Goal: Task Accomplishment & Management: Use online tool/utility

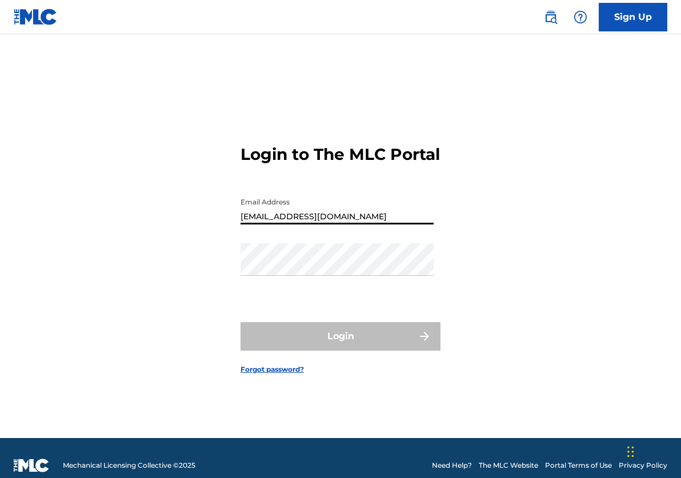
type input "[EMAIL_ADDRESS][DOMAIN_NAME]"
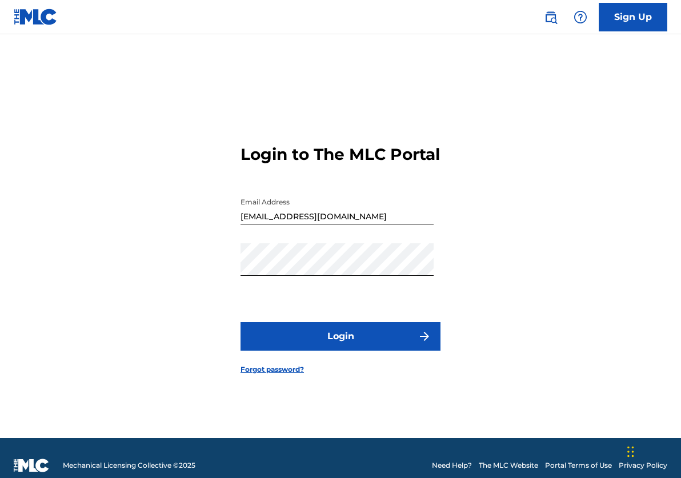
click at [337, 349] on button "Login" at bounding box center [341, 336] width 200 height 29
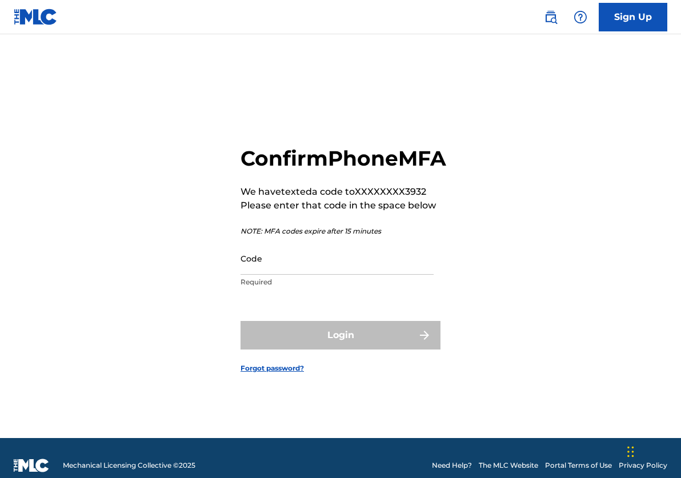
click at [299, 275] on input "Code" at bounding box center [337, 258] width 193 height 33
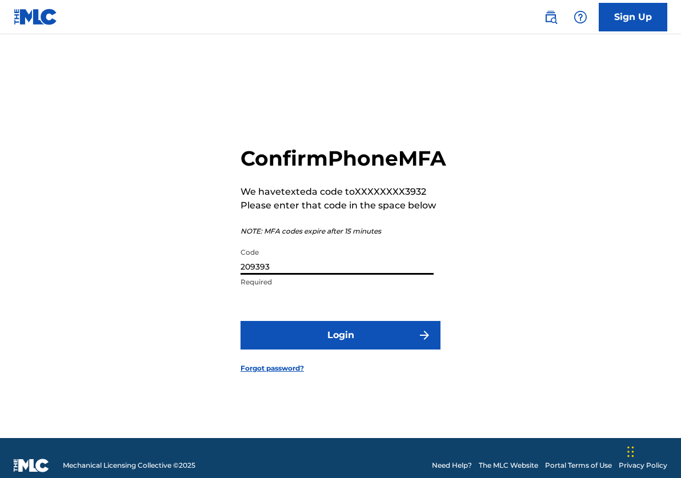
type input "209393"
click at [342, 349] on button "Login" at bounding box center [341, 335] width 200 height 29
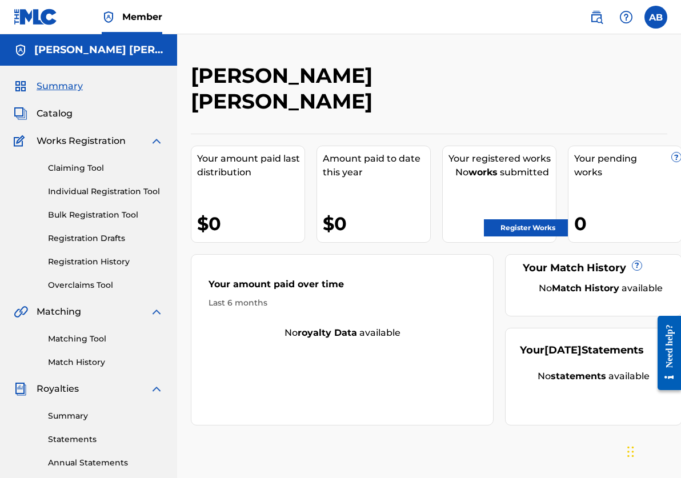
click at [87, 172] on link "Claiming Tool" at bounding box center [105, 168] width 115 height 12
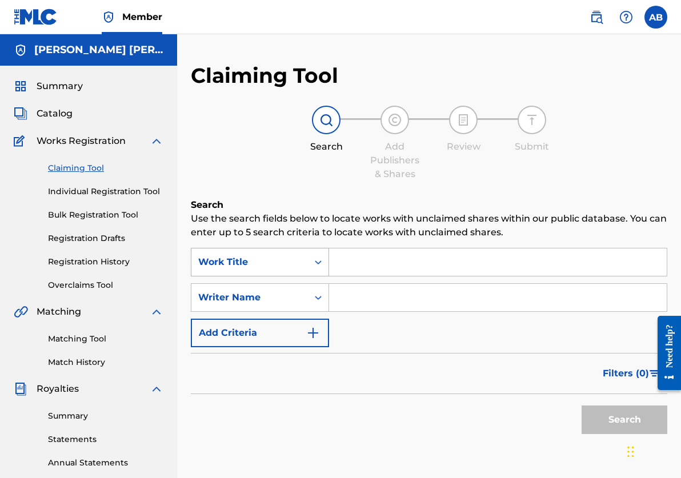
click at [315, 263] on icon "Search Form" at bounding box center [318, 262] width 11 height 11
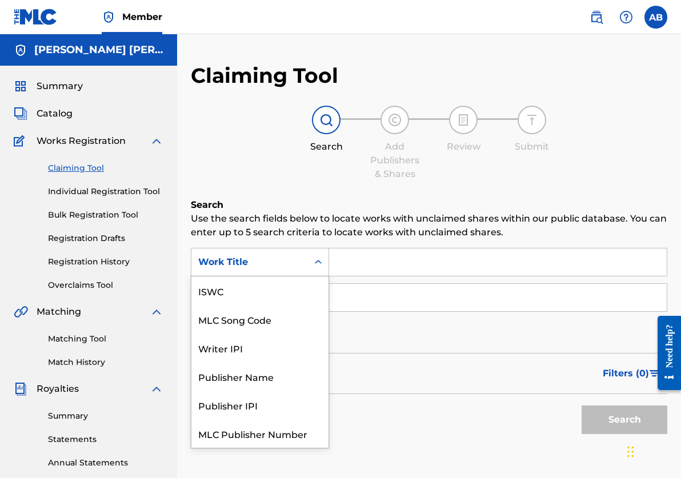
scroll to position [29, 0]
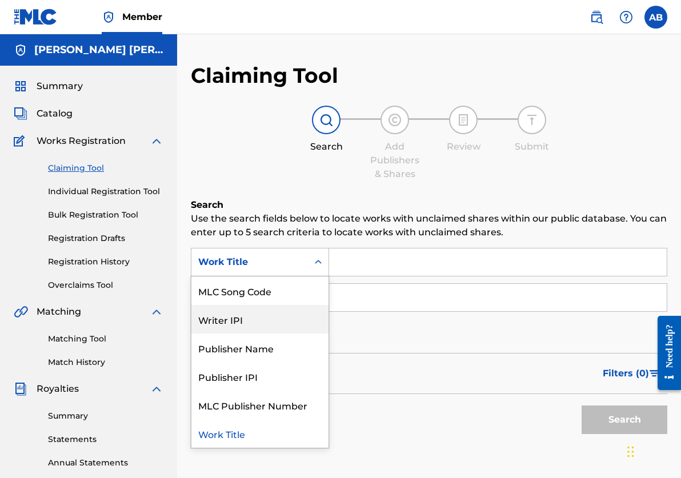
click at [254, 323] on div "Writer IPI" at bounding box center [259, 319] width 137 height 29
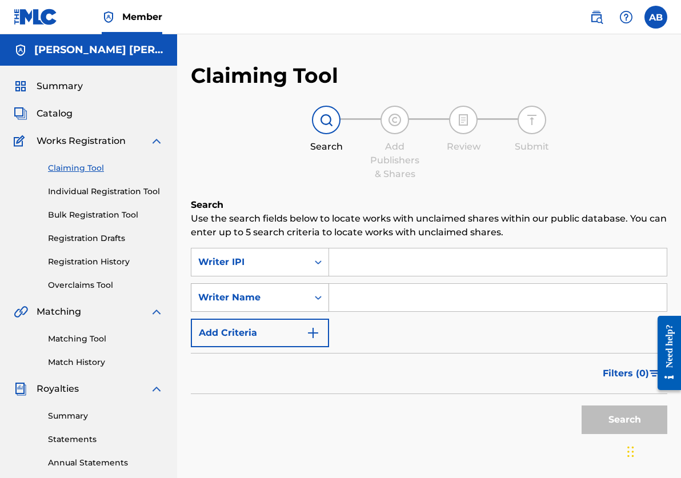
click at [318, 299] on icon "Search Form" at bounding box center [318, 297] width 11 height 11
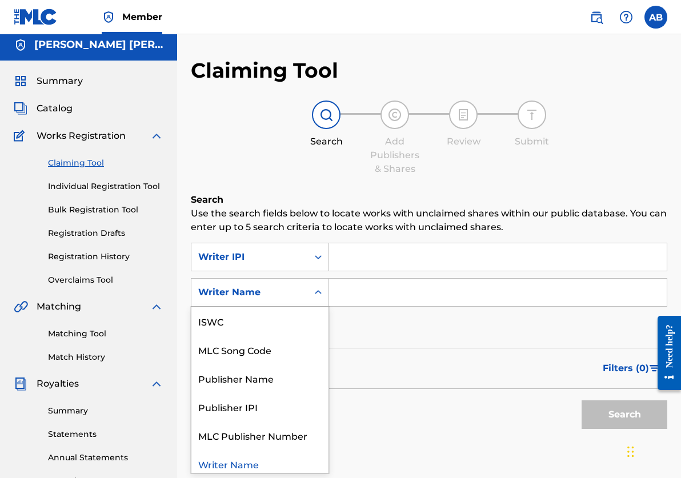
scroll to position [6, 0]
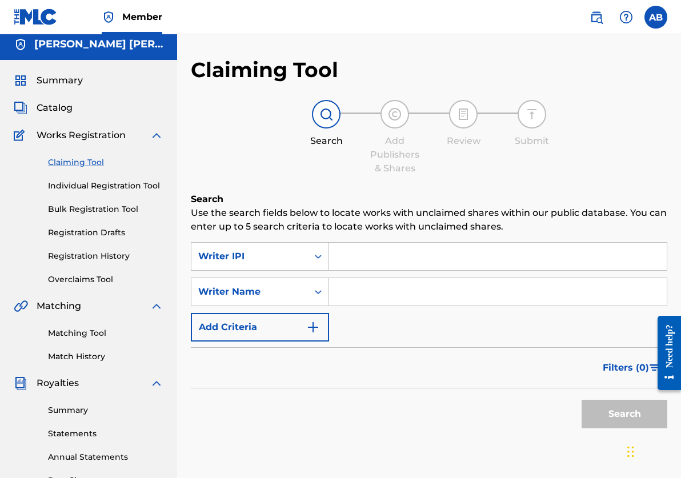
click at [317, 293] on icon "Search Form" at bounding box center [318, 292] width 7 height 4
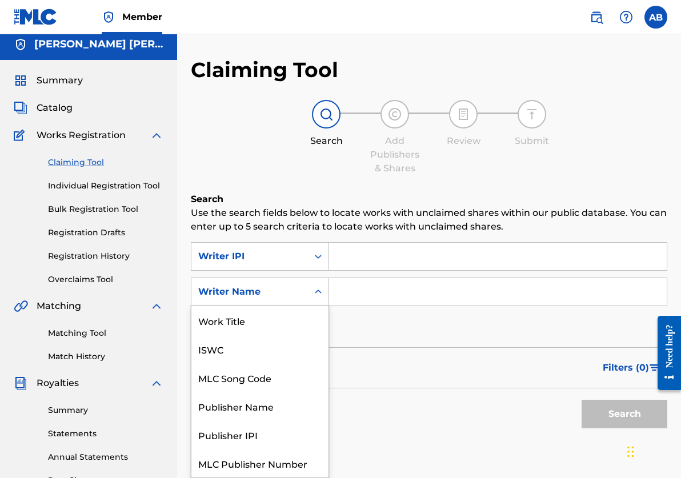
click at [318, 290] on icon "Search Form" at bounding box center [318, 291] width 11 height 11
click at [360, 262] on input "Search Form" at bounding box center [498, 256] width 338 height 27
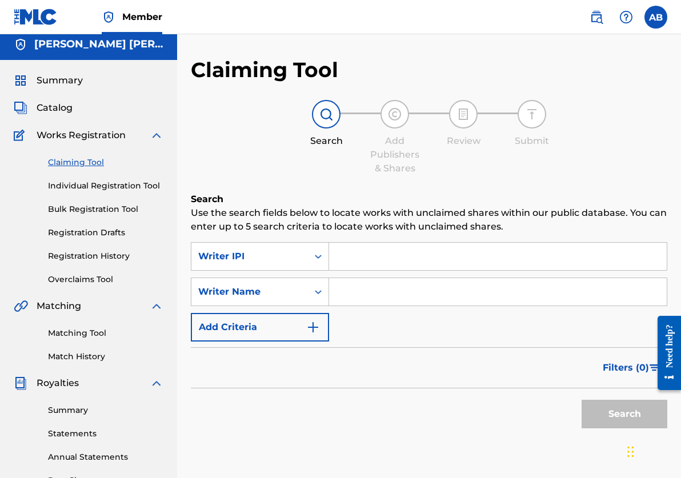
click at [342, 263] on input "Search Form" at bounding box center [498, 256] width 338 height 27
paste input "00596451510"
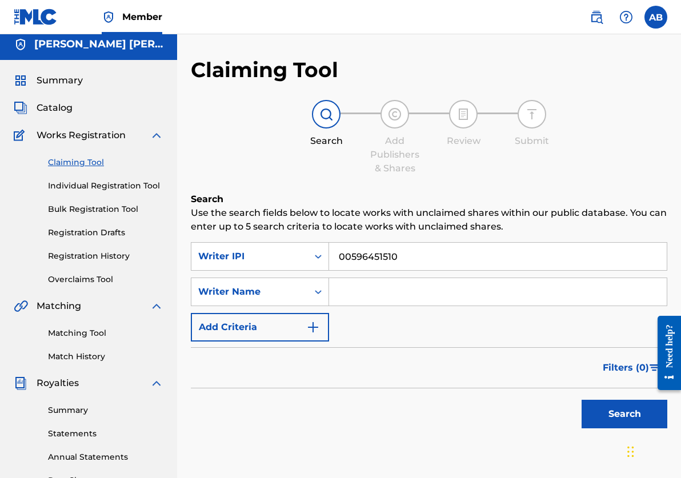
type input "00596451510"
click at [362, 298] on input "Search Form" at bounding box center [498, 291] width 338 height 27
type input "[PERSON_NAME]"
click at [608, 410] on button "Search" at bounding box center [625, 414] width 86 height 29
click at [83, 330] on link "Matching Tool" at bounding box center [105, 333] width 115 height 12
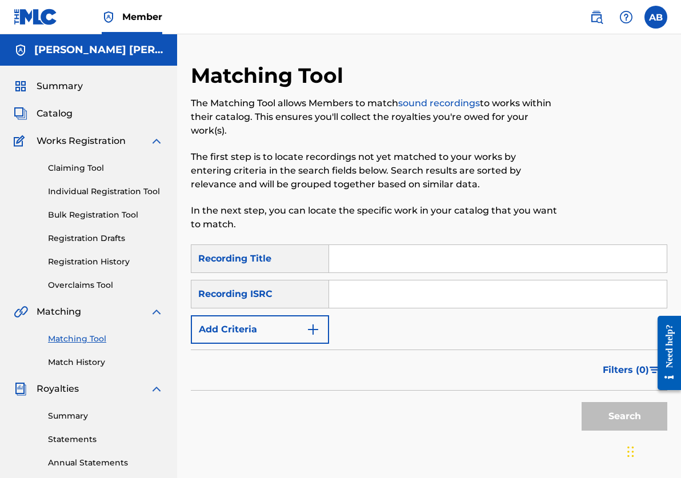
click at [353, 258] on input "Search Form" at bounding box center [498, 258] width 338 height 27
type input "Lost"
click at [362, 296] on input "Search Form" at bounding box center [498, 294] width 338 height 27
